Goal: Submit feedback/report problem

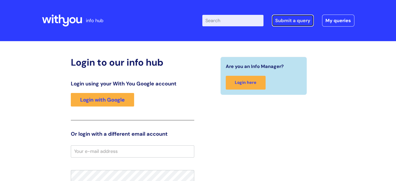
click at [295, 22] on link "Submit a query" at bounding box center [293, 21] width 42 height 12
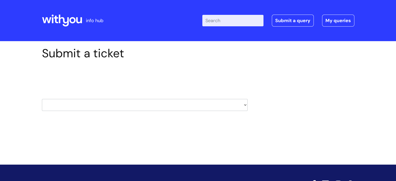
click at [202, 107] on select "HR / People IT and Support Clinical Drug Alerts Finance Accounts Data Support T…" at bounding box center [145, 105] width 206 height 12
select select "it_and_support"
click at [42, 99] on select "HR / People IT and Support Clinical Drug Alerts Finance Accounts Data Support T…" at bounding box center [145, 105] width 206 height 12
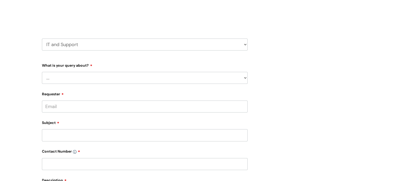
scroll to position [58, 0]
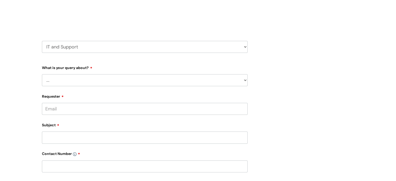
click at [227, 77] on select "... Mobile Phone Reset & MFA Accounts, Starters and Leavers IT Hardware issue I…" at bounding box center [145, 80] width 206 height 12
select select "System/software"
click at [42, 74] on select "... Mobile Phone Reset & MFA Accounts, Starters and Leavers IT Hardware issue I…" at bounding box center [145, 80] width 206 height 12
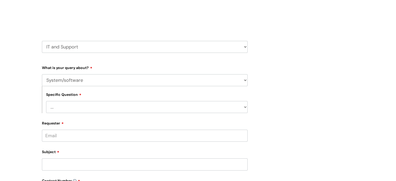
click at [158, 104] on select "... Halo PCMIS Iaptus NHS Email CJSM Email Mitel Another System Google (Workspa…" at bounding box center [146, 107] width 201 height 12
select select "Iaptus"
click at [46, 101] on select "... Halo PCMIS Iaptus NHS Email CJSM Email Mitel Another System Google (Workspa…" at bounding box center [146, 107] width 201 height 12
click at [136, 138] on select "... I’ve got an issue or I think I’ve found a fault." at bounding box center [146, 134] width 201 height 12
select select "I’ve got an issue or I think I’ve found a fault."
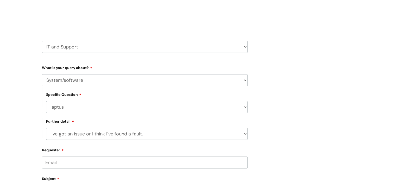
click at [46, 128] on select "... I’ve got an issue or I think I’ve found a fault." at bounding box center [146, 134] width 201 height 12
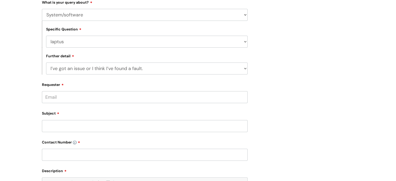
scroll to position [124, 0]
click at [175, 96] on input "Requester" at bounding box center [145, 97] width 206 height 12
click at [74, 96] on input "Requester" at bounding box center [145, 97] width 206 height 12
paste input "chiko.machingauta@wearewithyou.org.uk"
type input "chiko.machingauta@wearewithyou.org.uk"
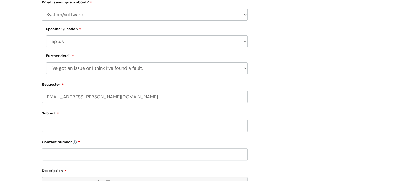
click at [86, 129] on input "Subject" at bounding box center [145, 126] width 206 height 12
click at [85, 116] on input "text" at bounding box center [145, 117] width 206 height 12
type input "Chiko Machingauta"
click at [79, 144] on input "Subject" at bounding box center [145, 146] width 206 height 12
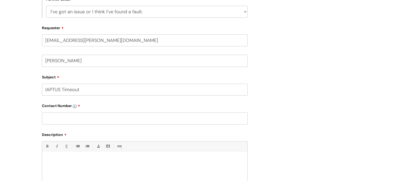
scroll to position [181, 0]
type input "IAPTUS Timeout"
click at [89, 118] on input "text" at bounding box center [145, 117] width 206 height 12
paste input "07855186338"
type input "07855186338"
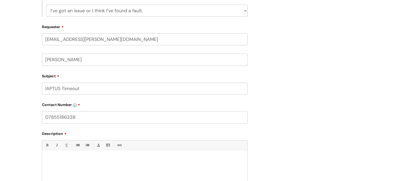
click at [99, 161] on p at bounding box center [144, 159] width 197 height 5
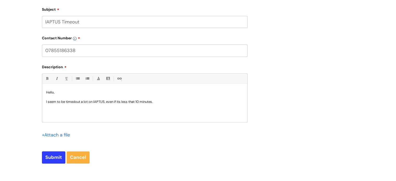
scroll to position [249, 0]
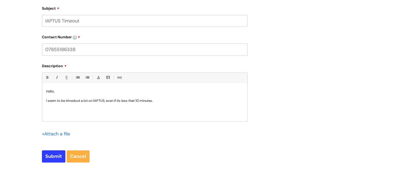
click at [60, 134] on input "file" at bounding box center [55, 133] width 26 height 7
click at [161, 103] on p "I seem to be timedout a lot on IAPTUS, even if its less that 10 minutes." at bounding box center [144, 100] width 197 height 5
click at [135, 102] on p "I seem to be timedout a lot on IAPTUS, even if its less that 10 minutes." at bounding box center [144, 100] width 197 height 5
click at [159, 103] on div "Hello, I seem to be timedout a lot on IAPTUS, even if its less than 10 minutes." at bounding box center [144, 103] width 205 height 36
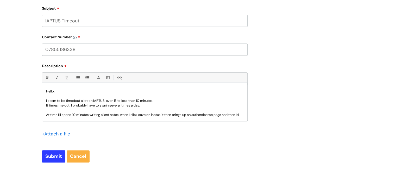
scroll to position [1, 0]
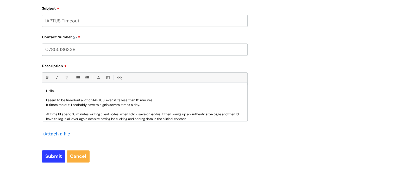
click at [105, 104] on p "It times me out, I probably have to signin several times a day." at bounding box center [144, 105] width 197 height 5
click at [67, 132] on input "file" at bounding box center [55, 133] width 26 height 7
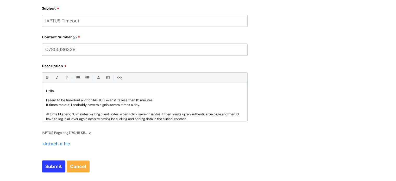
click at [67, 142] on input "file" at bounding box center [55, 143] width 26 height 7
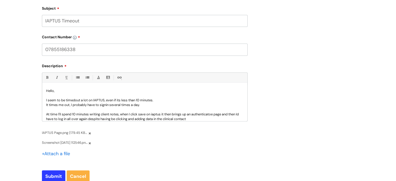
click at [68, 154] on div "+ Attach a file" at bounding box center [57, 153] width 31 height 8
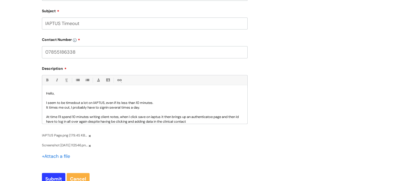
scroll to position [4, 0]
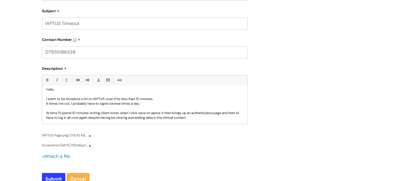
click at [146, 104] on p "It times me out, I probably have to sig nin several times a day." at bounding box center [144, 103] width 197 height 5
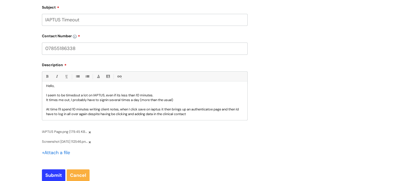
scroll to position [254, 0]
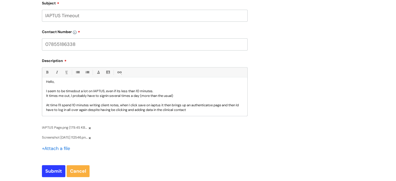
click at [56, 106] on p "At time I'll spend 10 minutes writing client notes, when I click save on iaptus…" at bounding box center [144, 107] width 197 height 9
click at [219, 106] on p "At times I'll spend 10 minutes writing client notes, when I click save on iaptu…" at bounding box center [144, 107] width 197 height 9
click at [210, 114] on div "Hello, I seem to be timedout a lot on IAPTUS, even if its less than 10 minutes.…" at bounding box center [144, 98] width 205 height 36
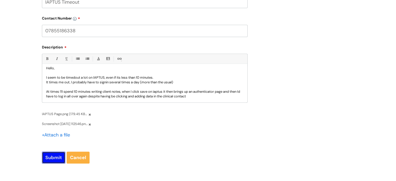
click at [53, 158] on input "Submit" at bounding box center [53, 158] width 23 height 12
type input "Please Wait..."
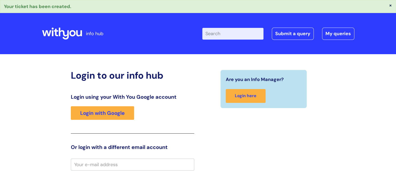
click at [366, 127] on div "Login to our info hub Login using your With You Google account Login with Googl…" at bounding box center [198, 178] width 396 height 248
